Goal: Information Seeking & Learning: Check status

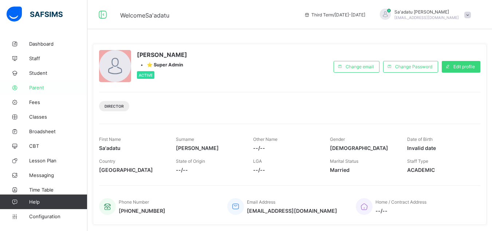
click at [38, 82] on link "Parent" at bounding box center [43, 87] width 87 height 15
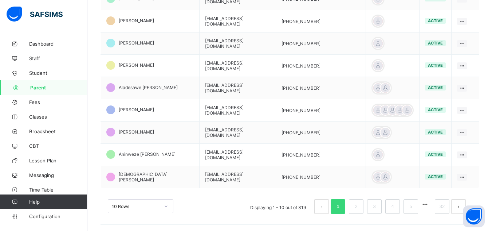
scroll to position [225, 0]
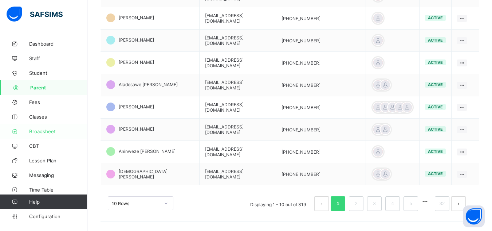
click at [54, 133] on span "Broadsheet" at bounding box center [58, 131] width 58 height 6
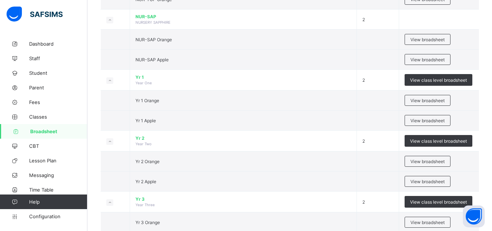
scroll to position [218, 0]
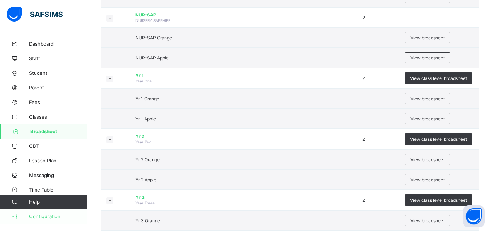
click at [51, 213] on link "Configuration" at bounding box center [43, 216] width 87 height 15
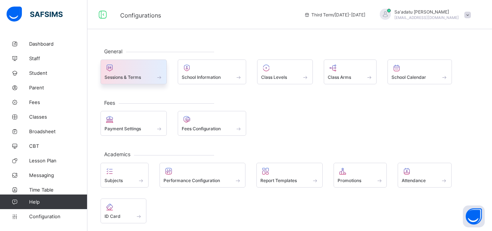
click at [159, 79] on span at bounding box center [159, 77] width 7 height 6
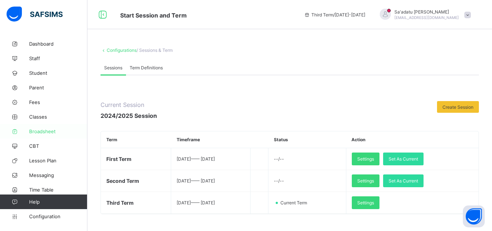
click at [49, 132] on span "Broadsheet" at bounding box center [58, 131] width 58 height 6
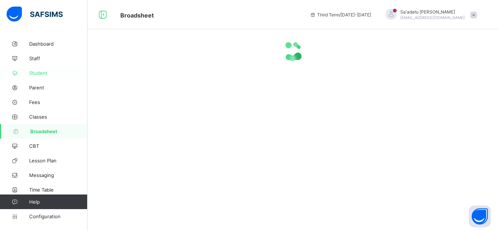
click at [43, 69] on link "Student" at bounding box center [43, 73] width 87 height 15
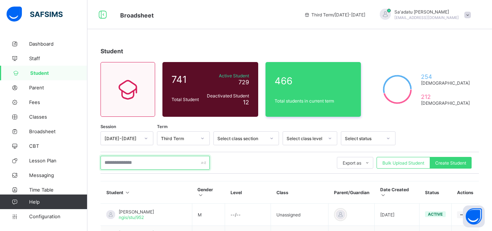
click at [137, 160] on input "text" at bounding box center [155, 163] width 109 height 14
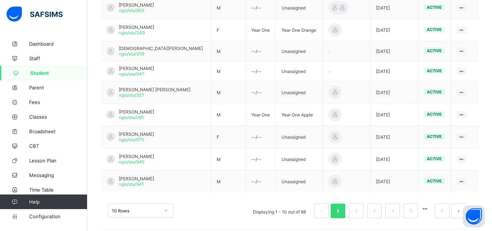
scroll to position [229, 0]
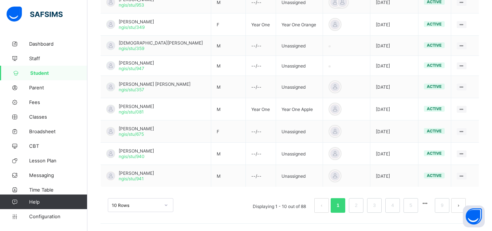
type input "**********"
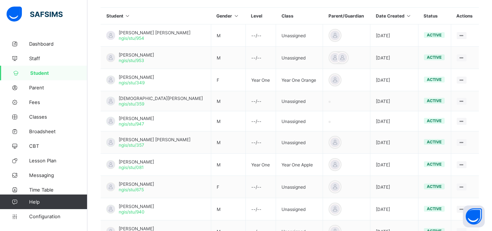
scroll to position [126, 0]
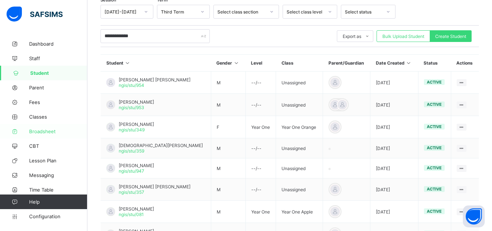
click at [45, 130] on span "Broadsheet" at bounding box center [58, 131] width 58 height 6
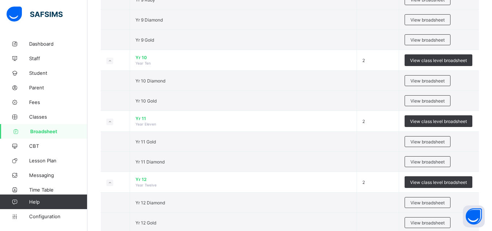
scroll to position [763, 0]
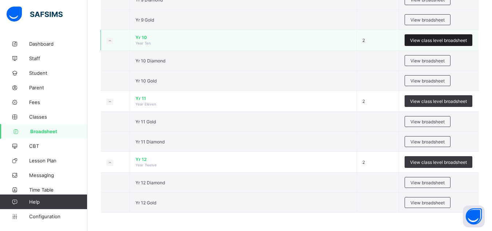
click at [432, 38] on span "View class level broadsheet" at bounding box center [438, 40] width 57 height 5
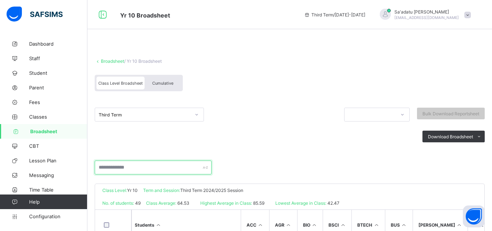
click at [150, 166] on input "text" at bounding box center [153, 167] width 117 height 14
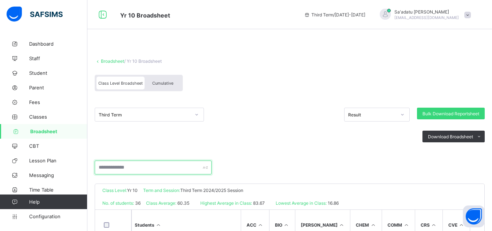
click at [142, 167] on input "text" at bounding box center [153, 167] width 117 height 14
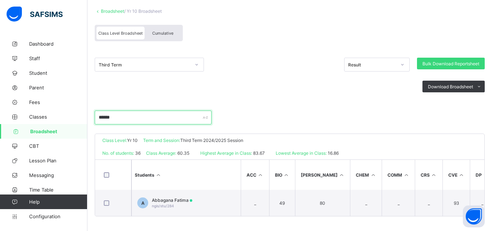
scroll to position [49, 0]
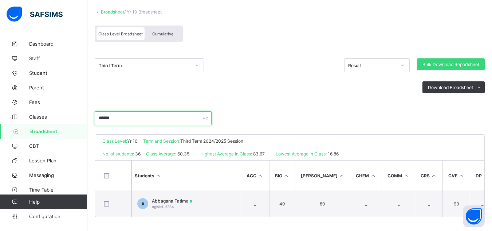
type input "******"
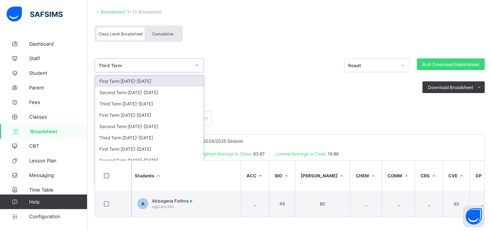
click at [134, 69] on div "Third Term" at bounding box center [142, 65] width 95 height 10
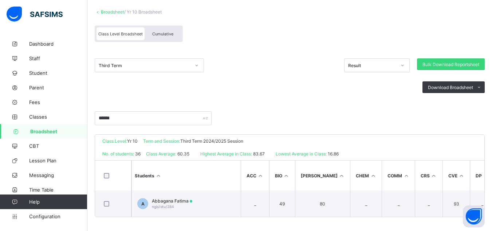
click at [253, 64] on div "Third Term Result Bulk Download Reportsheet" at bounding box center [290, 65] width 390 height 14
click at [46, 134] on span "Broadsheet" at bounding box center [58, 131] width 57 height 6
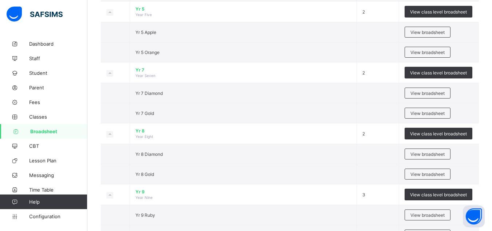
scroll to position [763, 0]
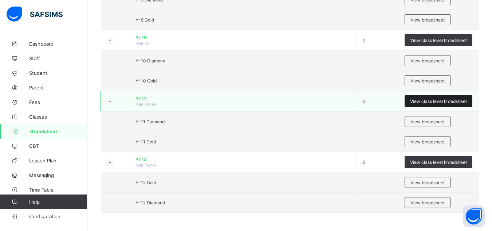
click at [435, 100] on span "View class level broadsheet" at bounding box center [438, 100] width 57 height 5
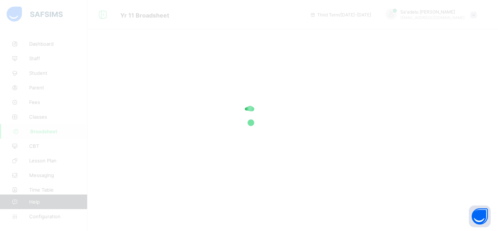
click at [494, 114] on div at bounding box center [249, 115] width 498 height 231
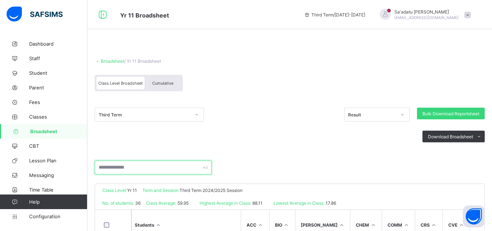
click at [157, 169] on input "text" at bounding box center [153, 167] width 117 height 14
type input "******"
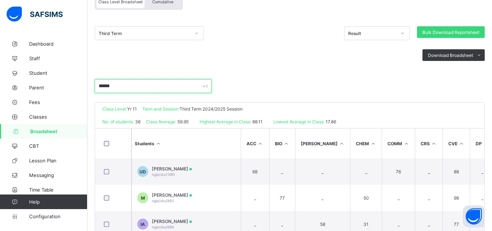
scroll to position [105, 0]
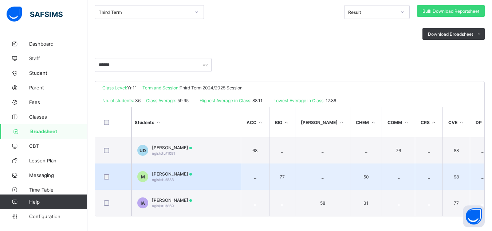
click at [176, 171] on span "[PERSON_NAME]" at bounding box center [172, 173] width 40 height 5
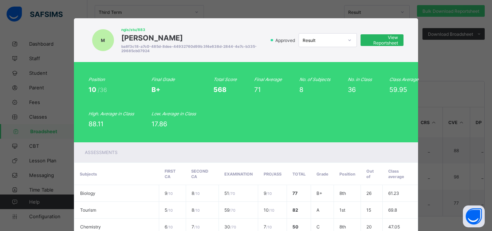
click at [369, 38] on span "View Reportsheet" at bounding box center [382, 40] width 32 height 11
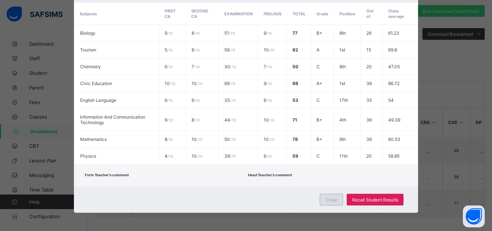
click at [328, 200] on span "Close" at bounding box center [332, 199] width 12 height 5
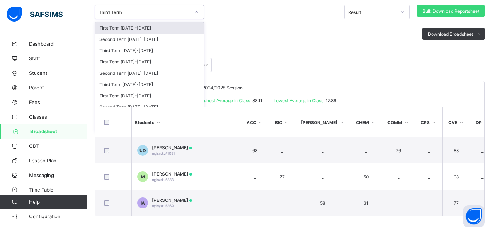
click at [145, 9] on div "Third Term" at bounding box center [145, 11] width 92 height 5
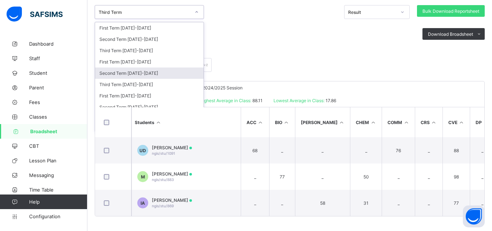
click at [144, 71] on div "Second Term 2024-2025" at bounding box center [149, 72] width 109 height 11
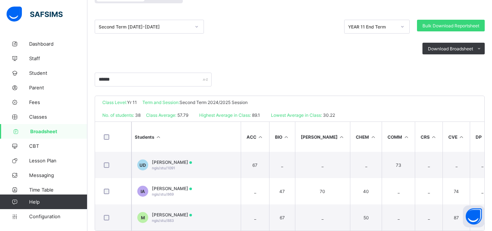
scroll to position [105, 0]
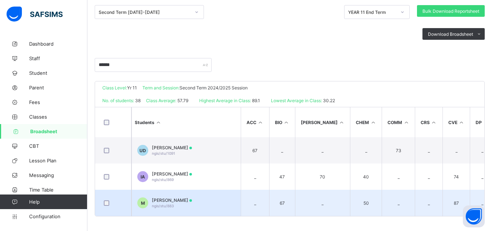
click at [167, 197] on span "[PERSON_NAME]" at bounding box center [172, 199] width 40 height 5
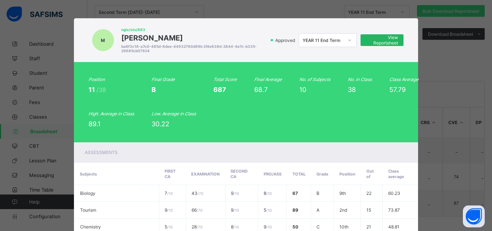
click at [384, 42] on span "View Reportsheet" at bounding box center [382, 40] width 32 height 11
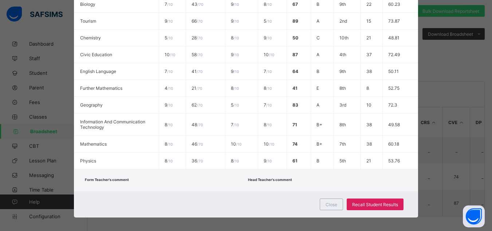
scroll to position [193, 0]
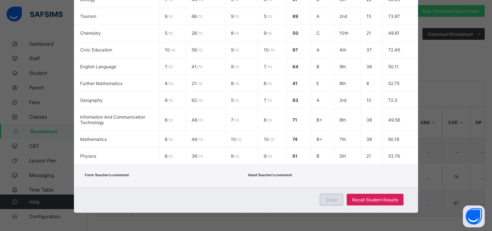
click at [333, 199] on span "Close" at bounding box center [332, 199] width 12 height 5
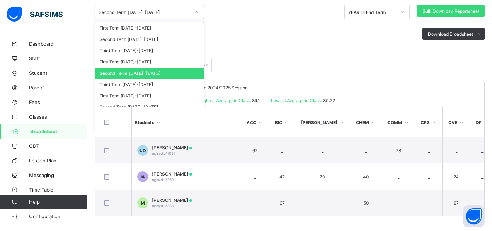
click at [147, 10] on div "Second Term 2024-2025" at bounding box center [145, 11] width 92 height 5
click at [140, 59] on div "First Term 2024-2025" at bounding box center [149, 61] width 109 height 11
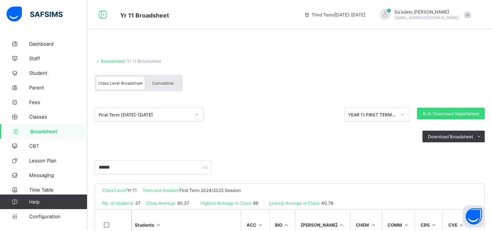
scroll to position [105, 0]
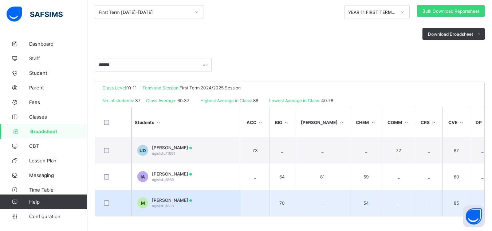
click at [175, 200] on div "Muhammad Fatima ngis/stu/883" at bounding box center [172, 202] width 40 height 11
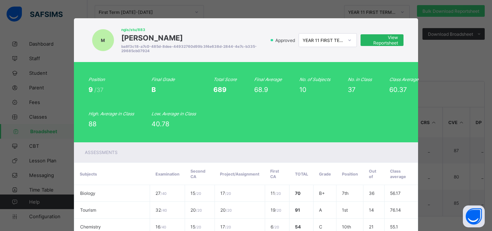
click at [384, 38] on span "View Reportsheet" at bounding box center [382, 40] width 32 height 11
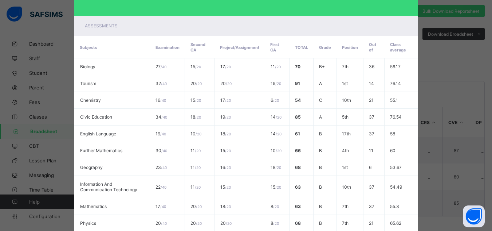
scroll to position [193, 0]
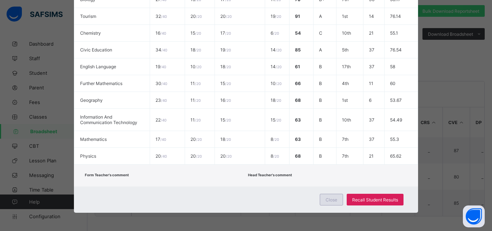
click at [329, 197] on span "Close" at bounding box center [332, 199] width 12 height 5
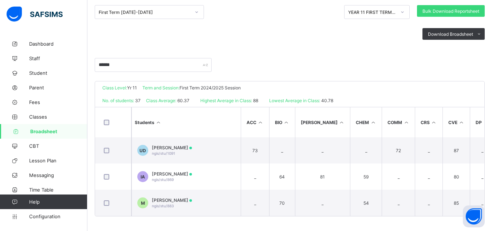
click at [56, 128] on span "Broadsheet" at bounding box center [58, 131] width 57 height 6
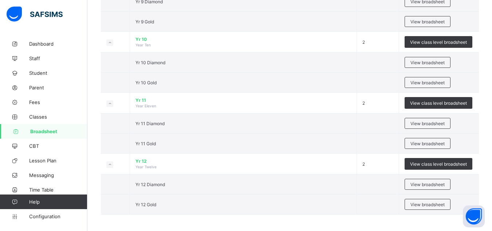
scroll to position [763, 0]
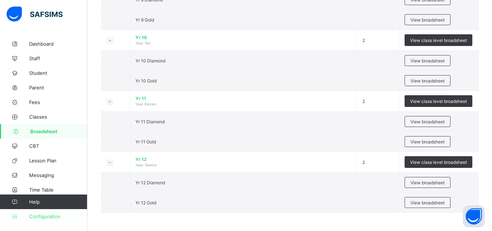
click at [57, 214] on span "Configuration" at bounding box center [58, 216] width 58 height 6
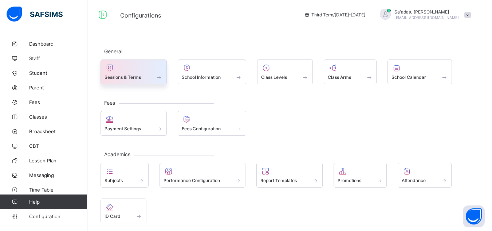
click at [149, 61] on div "Sessions & Terms" at bounding box center [134, 71] width 66 height 25
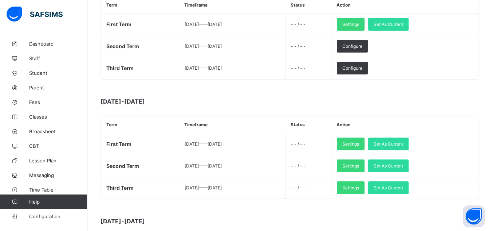
scroll to position [263, 0]
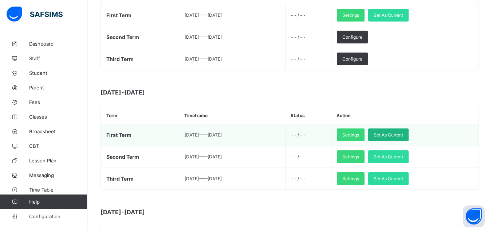
click at [403, 137] on span "Set As Current" at bounding box center [389, 134] width 30 height 5
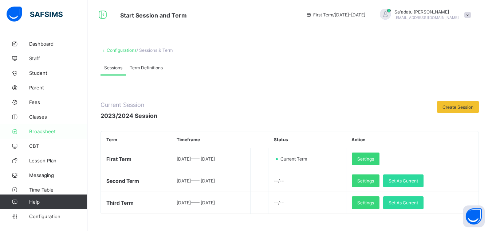
click at [44, 132] on span "Broadsheet" at bounding box center [58, 131] width 58 height 6
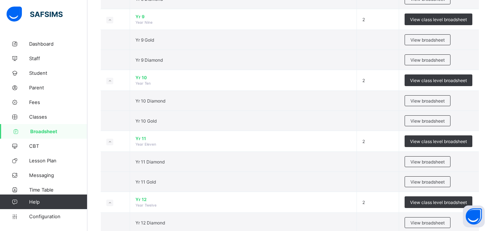
scroll to position [725, 0]
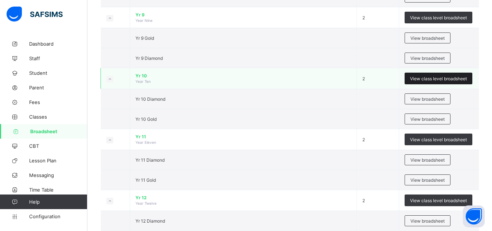
click at [427, 78] on span "View class level broadsheet" at bounding box center [438, 78] width 57 height 5
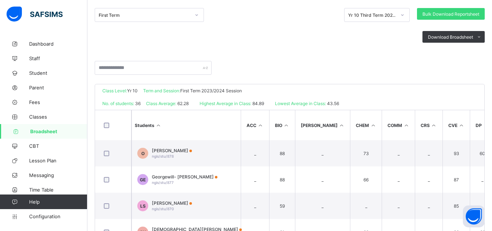
scroll to position [95, 0]
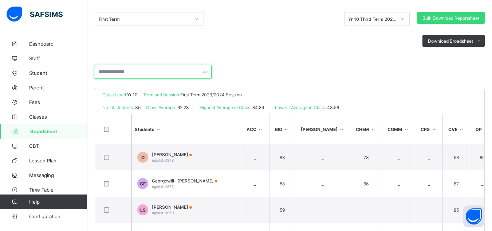
click at [125, 75] on input "text" at bounding box center [153, 72] width 117 height 14
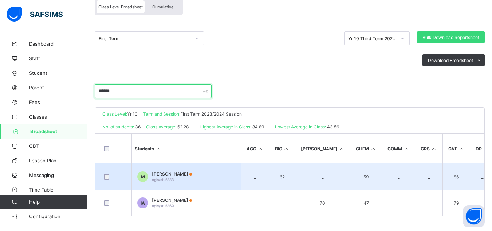
type input "******"
click at [187, 171] on span "[PERSON_NAME]" at bounding box center [172, 173] width 40 height 5
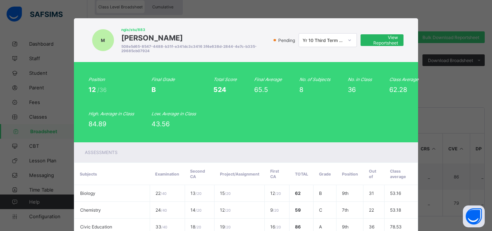
click at [390, 41] on span "View Reportsheet" at bounding box center [382, 40] width 32 height 11
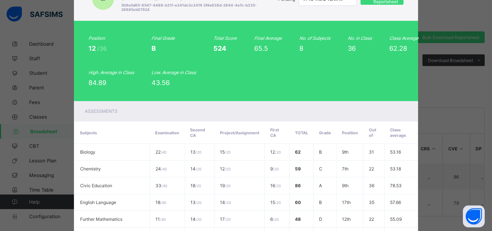
scroll to position [160, 0]
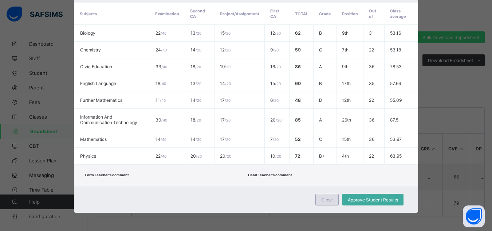
click at [329, 197] on span "Close" at bounding box center [327, 199] width 12 height 5
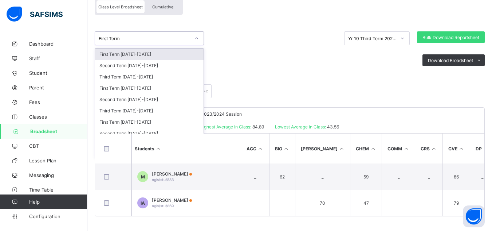
click at [136, 36] on div "First Term" at bounding box center [145, 38] width 92 height 5
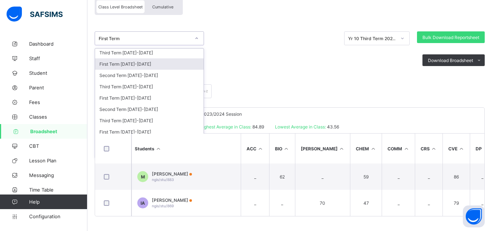
scroll to position [26, 0]
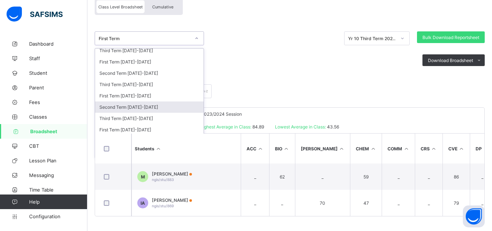
click at [128, 102] on div "Second Term 2023-2024" at bounding box center [149, 106] width 109 height 11
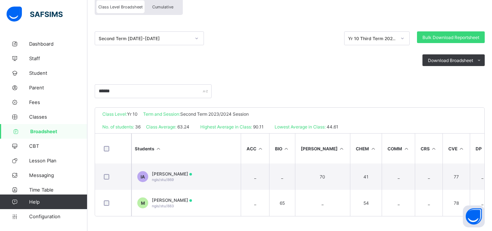
scroll to position [79, 0]
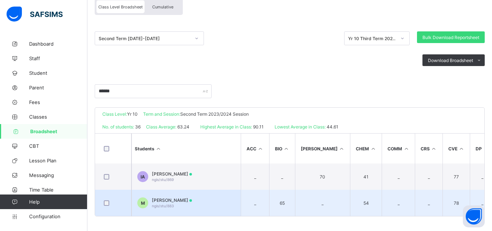
click at [174, 199] on span "[PERSON_NAME]" at bounding box center [172, 199] width 40 height 5
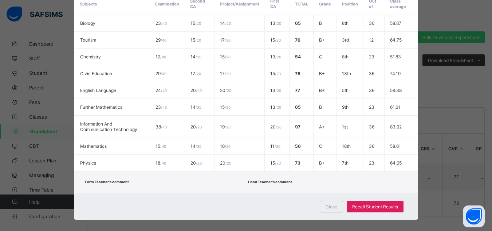
scroll to position [0, 0]
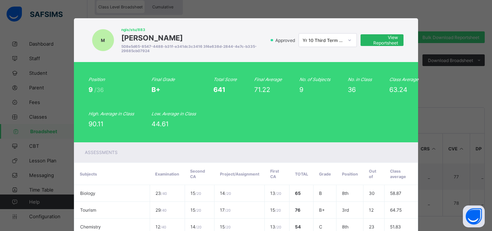
click at [384, 38] on span "View Reportsheet" at bounding box center [382, 40] width 32 height 11
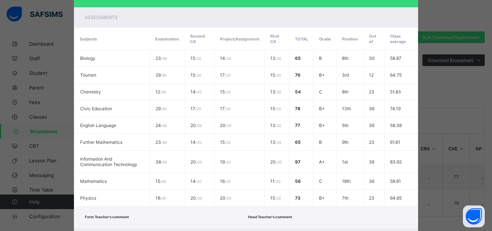
scroll to position [177, 0]
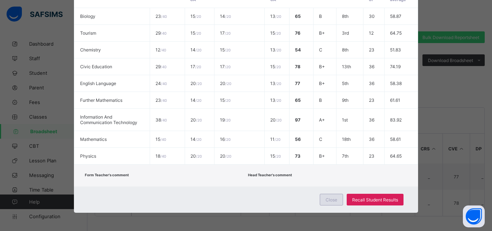
click at [333, 204] on div "Close" at bounding box center [331, 199] width 23 height 12
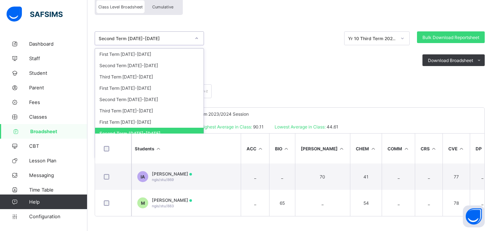
click at [140, 36] on div "Second Term 2023-2024" at bounding box center [145, 38] width 92 height 5
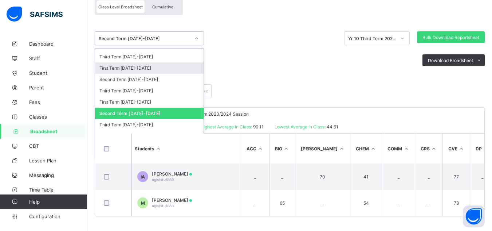
scroll to position [26, 0]
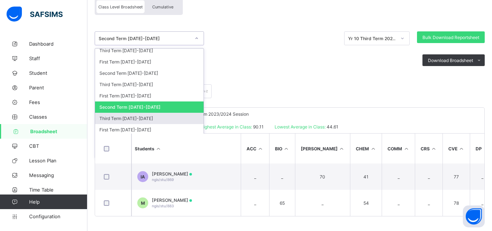
click at [164, 116] on div "Third Term 2023-2024" at bounding box center [149, 118] width 109 height 11
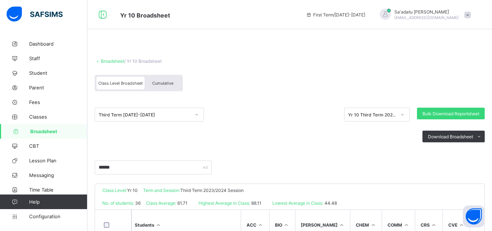
scroll to position [79, 0]
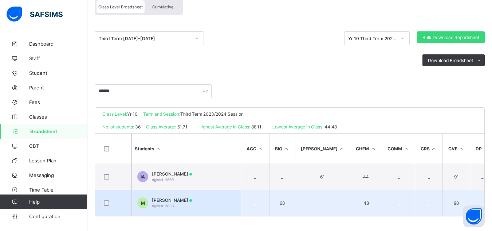
click at [171, 197] on span "[PERSON_NAME]" at bounding box center [172, 199] width 40 height 5
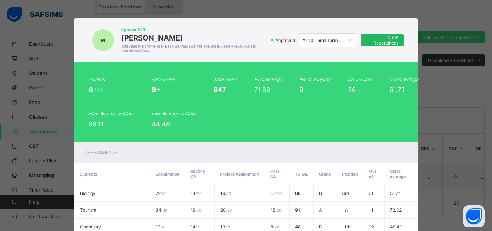
click at [389, 39] on span "View Reportsheet" at bounding box center [382, 40] width 32 height 11
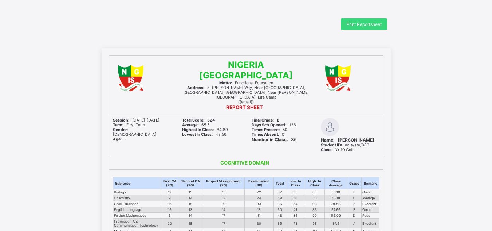
click at [359, 24] on span "Print Reportsheet" at bounding box center [364, 23] width 35 height 5
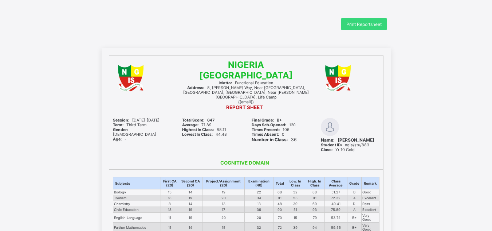
click at [375, 24] on span "Print Reportsheet" at bounding box center [364, 23] width 35 height 5
